Goal: Task Accomplishment & Management: Manage account settings

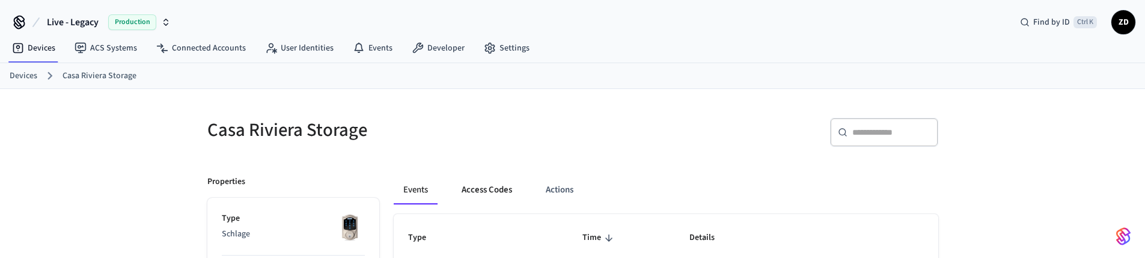
click at [489, 188] on button "Access Codes" at bounding box center [487, 189] width 70 height 29
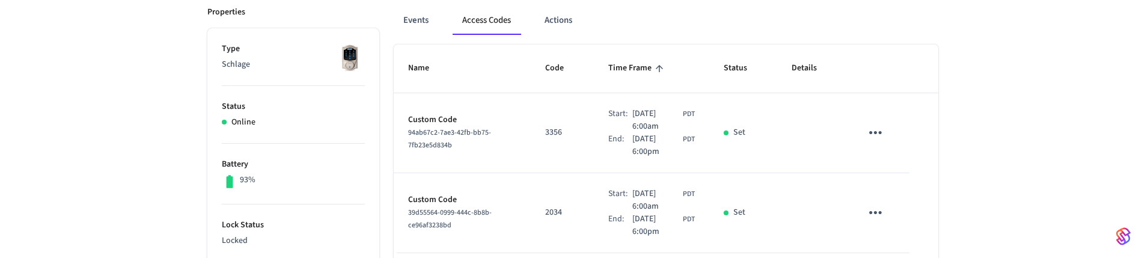
scroll to position [144, 0]
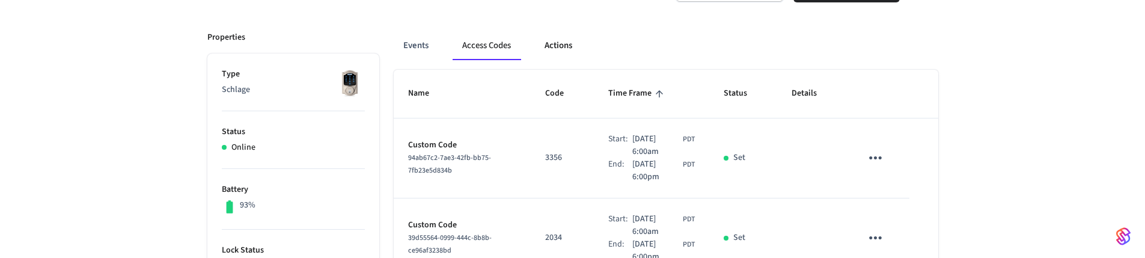
click at [562, 47] on button "Actions" at bounding box center [558, 45] width 47 height 29
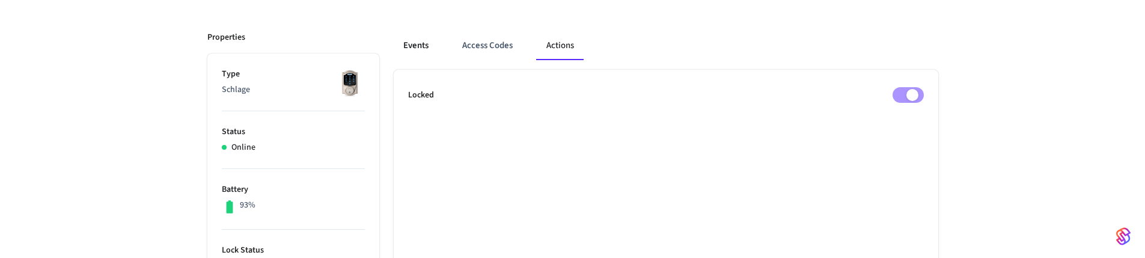
click at [416, 50] on button "Events" at bounding box center [416, 45] width 44 height 29
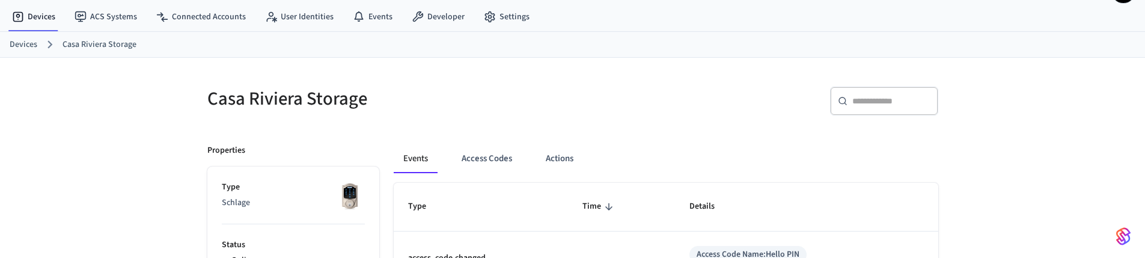
scroll to position [0, 0]
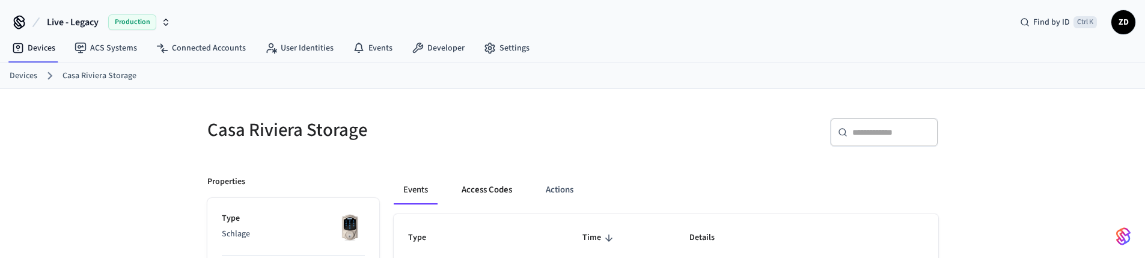
click at [492, 189] on button "Access Codes" at bounding box center [487, 189] width 70 height 29
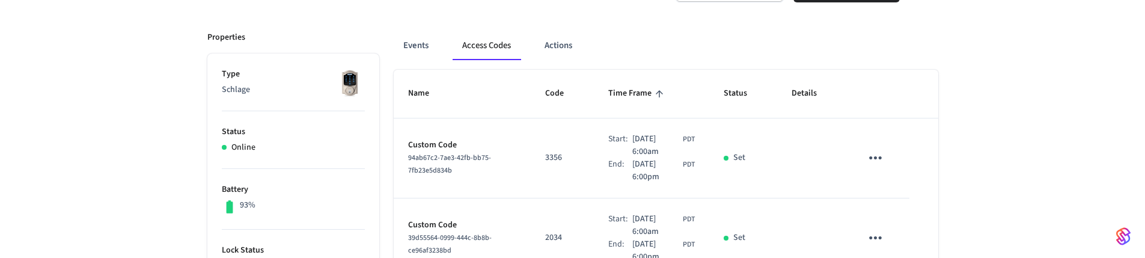
scroll to position [72, 0]
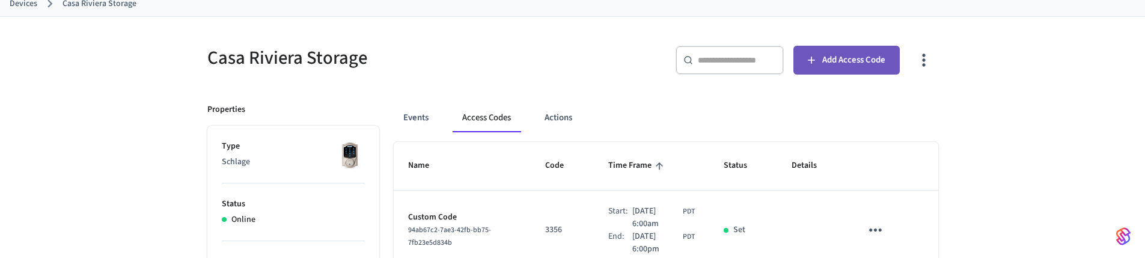
click at [857, 60] on span "Add Access Code" at bounding box center [853, 60] width 63 height 16
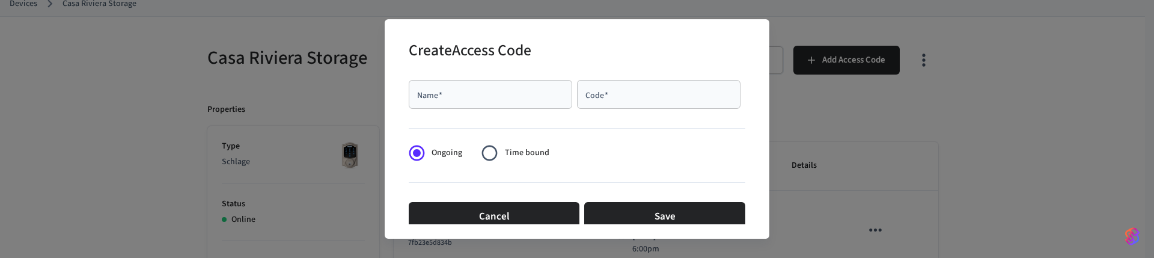
click at [524, 98] on input "Name   *" at bounding box center [490, 94] width 149 height 12
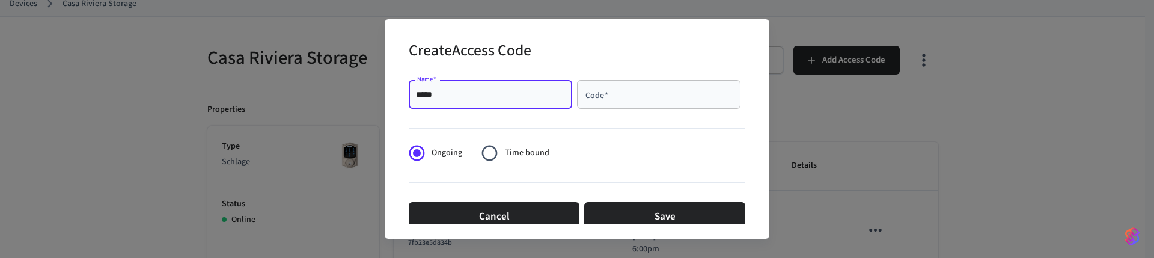
type input "*****"
click at [611, 99] on input "Code   *" at bounding box center [658, 94] width 149 height 12
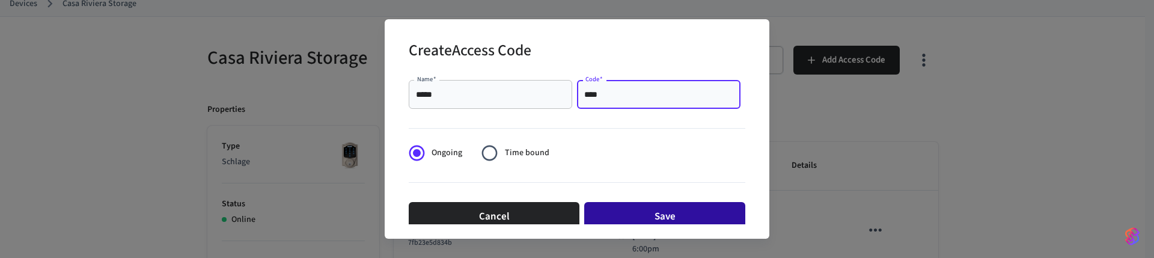
type input "****"
click at [659, 216] on button "Save" at bounding box center [664, 216] width 161 height 29
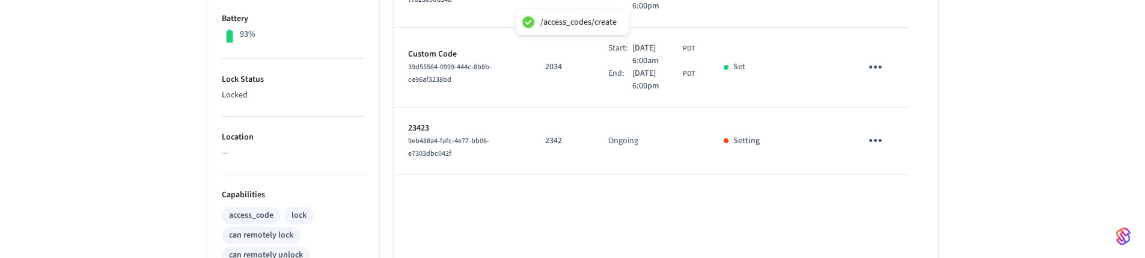
scroll to position [361, 0]
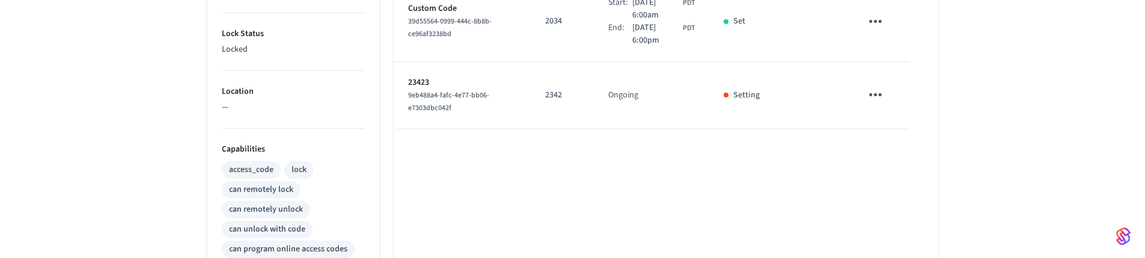
click at [579, 157] on div "Name Code Time Frame Status Details Custom Code 94ab67c2-7ae3-42fb-bb75-7fb23e5…" at bounding box center [666, 191] width 544 height 677
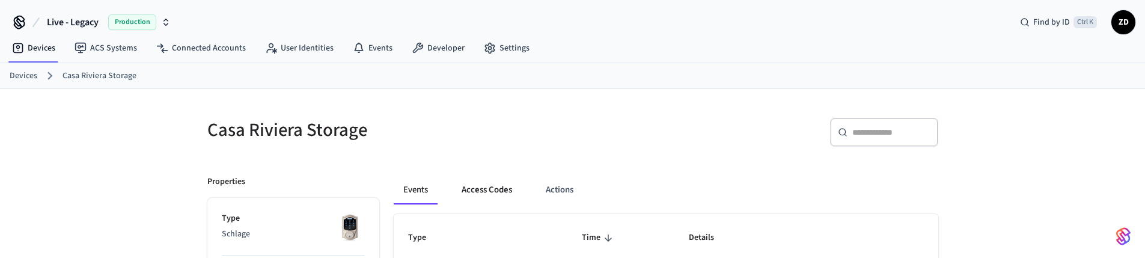
click at [486, 194] on button "Access Codes" at bounding box center [487, 189] width 70 height 29
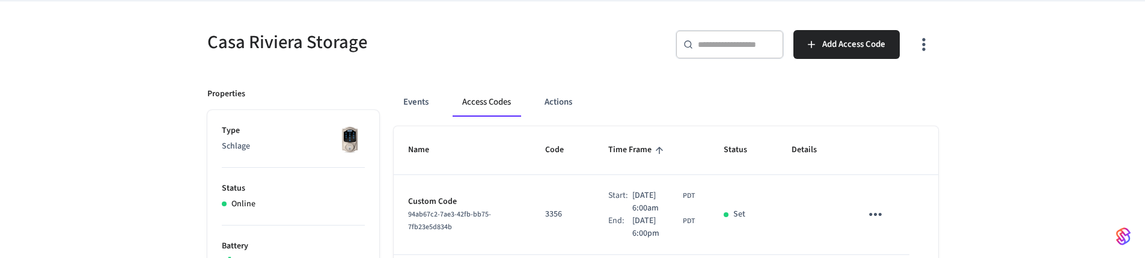
scroll to position [72, 0]
